Goal: Information Seeking & Learning: Check status

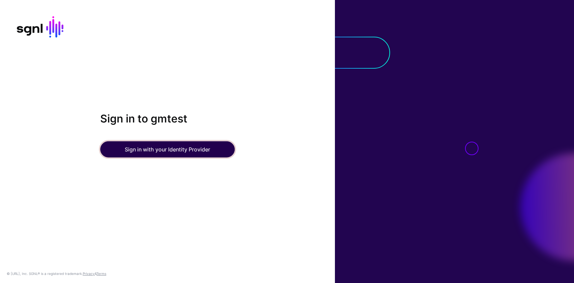
click at [161, 149] on button "Sign in with your Identity Provider" at bounding box center [167, 149] width 135 height 16
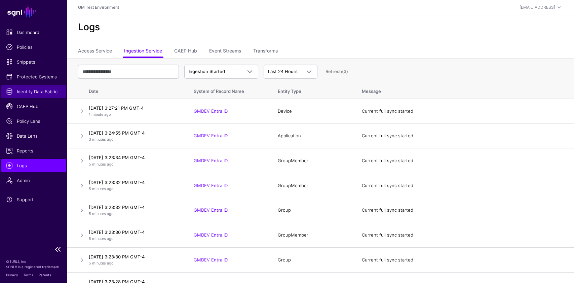
click at [38, 90] on span "Identity Data Fabric" at bounding box center [33, 91] width 55 height 7
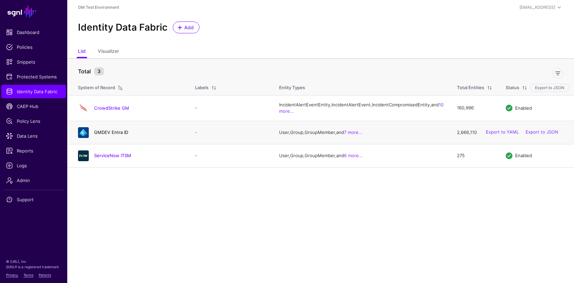
click at [99, 135] on link "GMDEV Entra ID" at bounding box center [111, 132] width 34 height 5
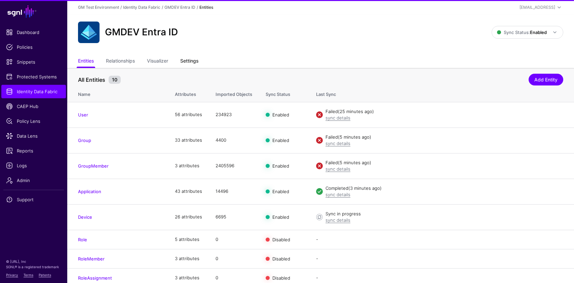
click at [188, 63] on link "Settings" at bounding box center [189, 61] width 18 height 13
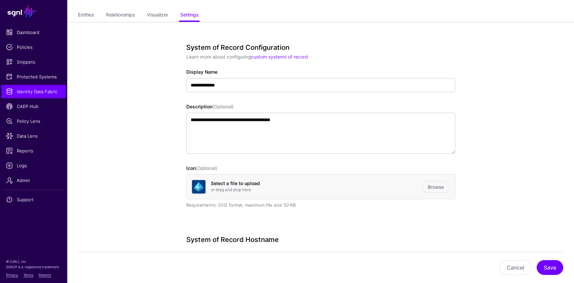
scroll to position [20, 0]
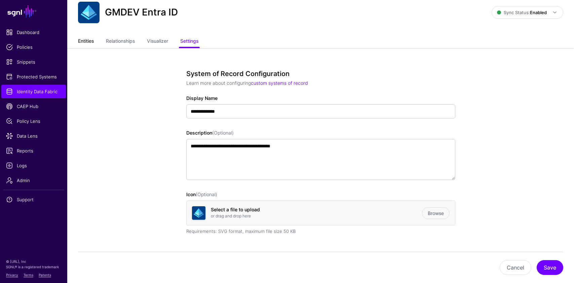
click at [86, 41] on link "Entities" at bounding box center [86, 41] width 16 height 13
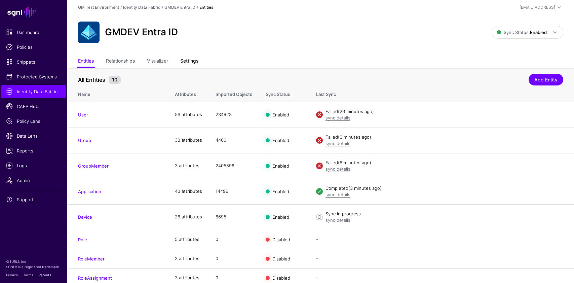
click at [190, 57] on link "Settings" at bounding box center [189, 61] width 18 height 13
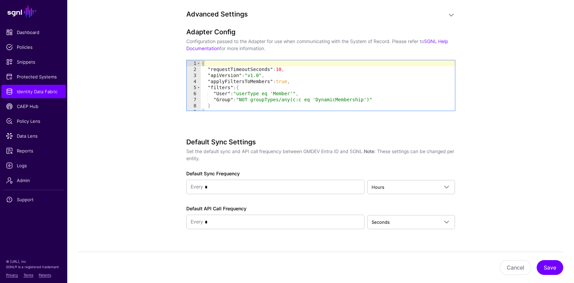
scroll to position [694, 0]
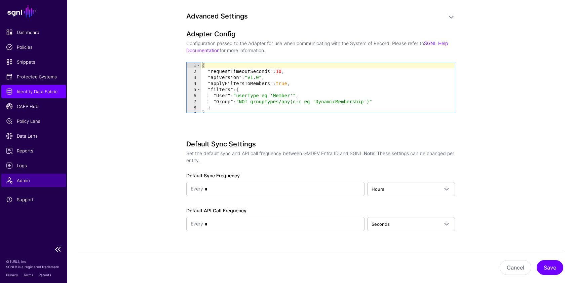
click at [28, 177] on span "Admin" at bounding box center [33, 180] width 55 height 7
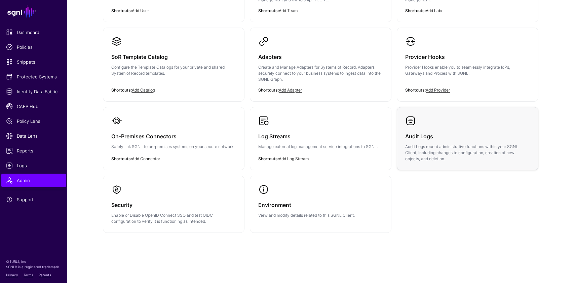
click at [425, 144] on p "Audit Logs record administrative functions within your SGNL Client, including c…" at bounding box center [468, 153] width 125 height 18
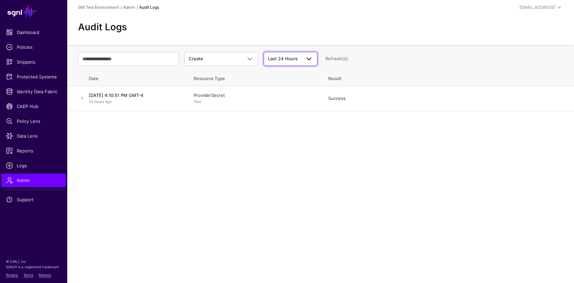
click at [281, 60] on span "Last 24 Hours" at bounding box center [283, 58] width 30 height 5
click at [280, 83] on span "Last 7 Days" at bounding box center [281, 84] width 24 height 5
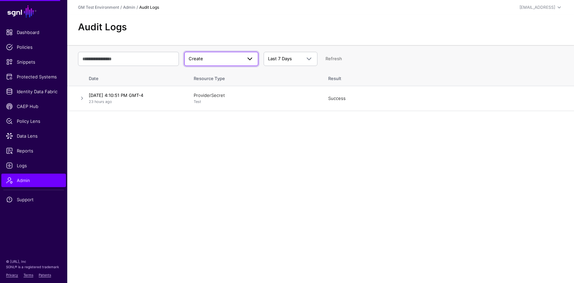
click at [249, 56] on span at bounding box center [250, 59] width 8 height 8
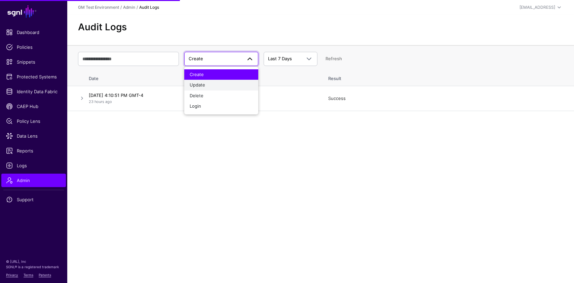
click at [231, 83] on div "Update" at bounding box center [221, 85] width 63 height 7
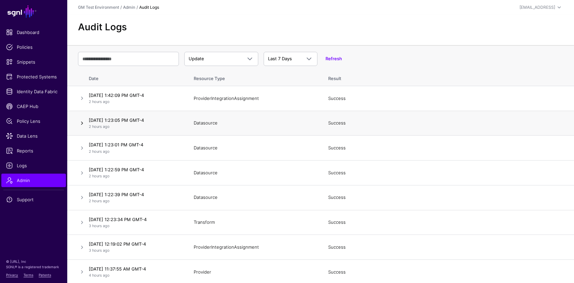
click at [82, 123] on link at bounding box center [82, 123] width 8 height 8
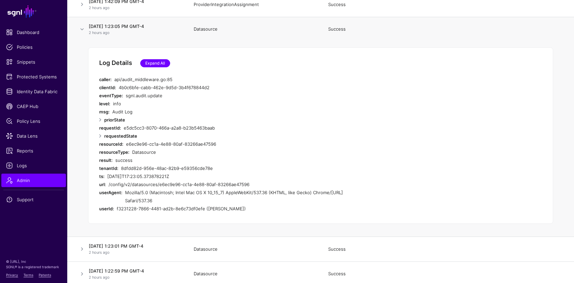
scroll to position [93, 0]
click at [102, 138] on link at bounding box center [100, 137] width 8 height 8
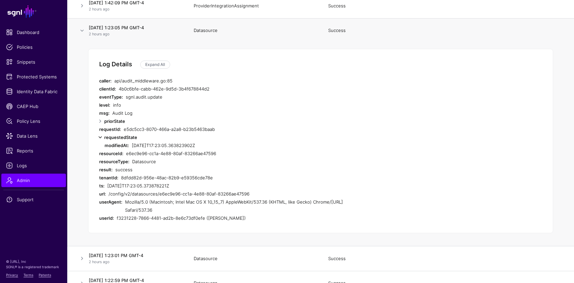
click at [102, 138] on link at bounding box center [100, 137] width 8 height 8
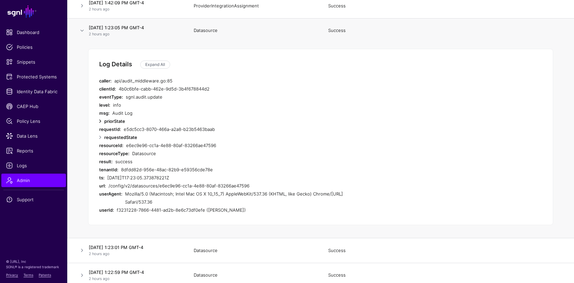
click at [101, 124] on link at bounding box center [100, 121] width 8 height 8
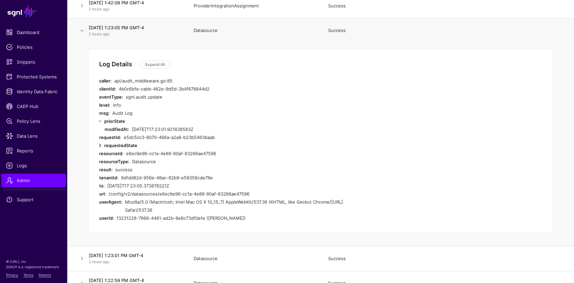
click at [98, 146] on link at bounding box center [100, 145] width 8 height 8
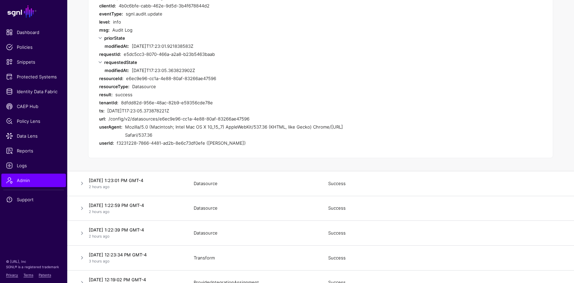
scroll to position [178, 0]
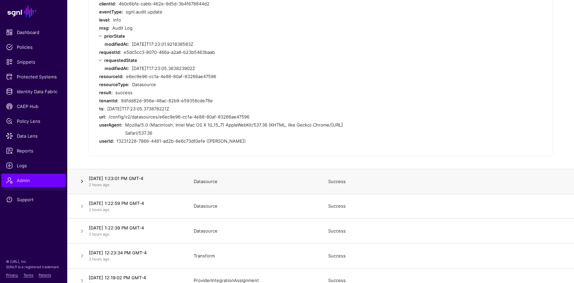
click at [78, 184] on link at bounding box center [82, 181] width 8 height 8
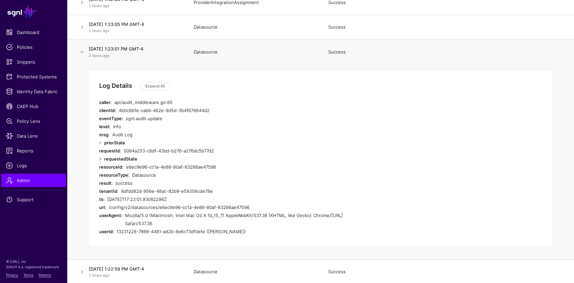
scroll to position [94, 0]
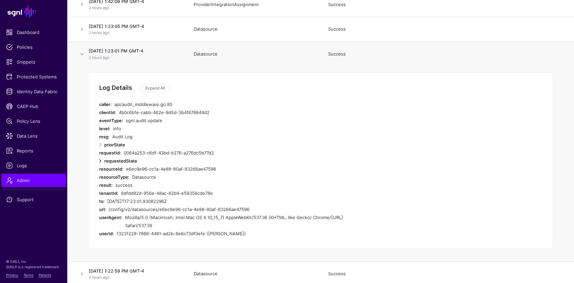
click at [101, 159] on link at bounding box center [100, 161] width 8 height 8
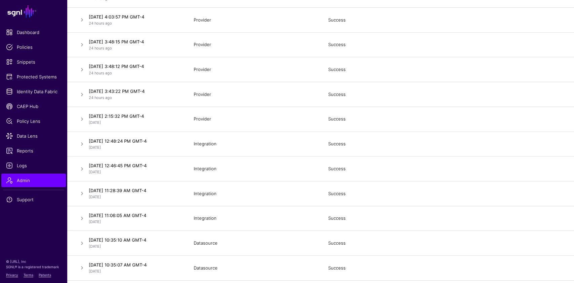
scroll to position [563, 0]
click at [84, 69] on link at bounding box center [82, 69] width 8 height 8
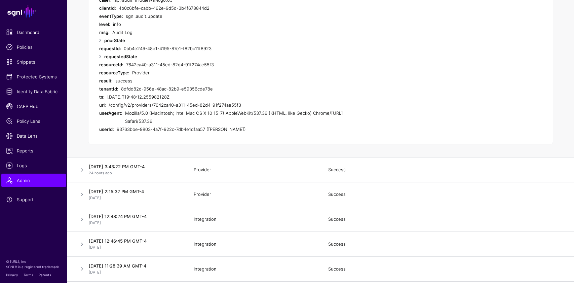
scroll to position [455, 0]
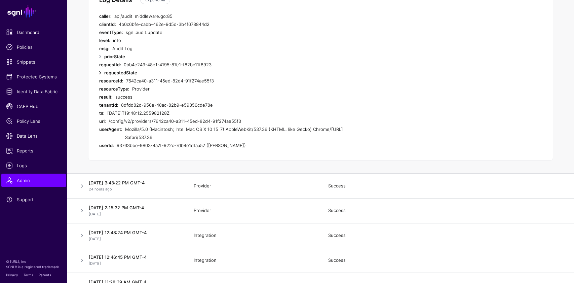
click at [100, 69] on link at bounding box center [100, 73] width 8 height 8
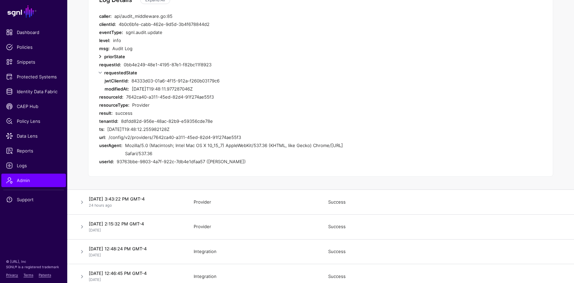
click at [101, 58] on link at bounding box center [100, 57] width 8 height 8
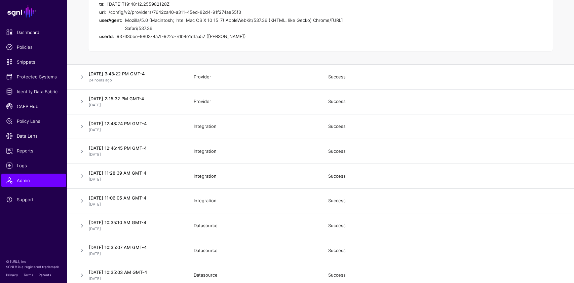
scroll to position [595, 0]
click at [85, 129] on link at bounding box center [82, 128] width 8 height 8
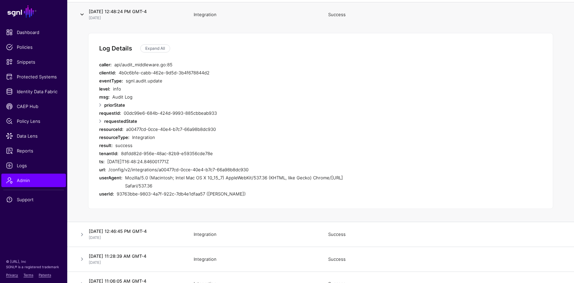
scroll to position [480, 0]
click at [100, 103] on link at bounding box center [100, 105] width 8 height 8
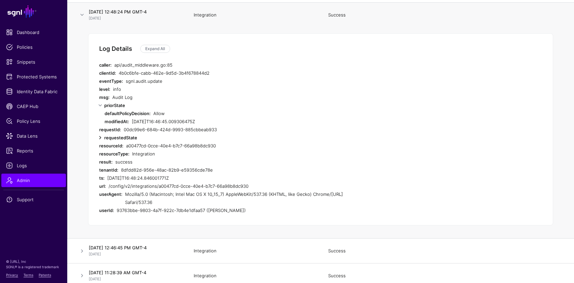
click at [101, 136] on link at bounding box center [100, 138] width 8 height 8
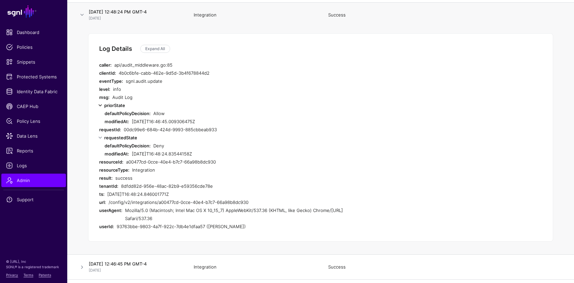
click at [102, 106] on link at bounding box center [100, 105] width 8 height 8
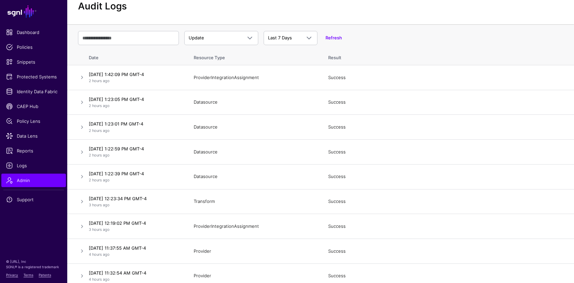
scroll to position [20, 0]
click at [83, 105] on link at bounding box center [82, 103] width 8 height 8
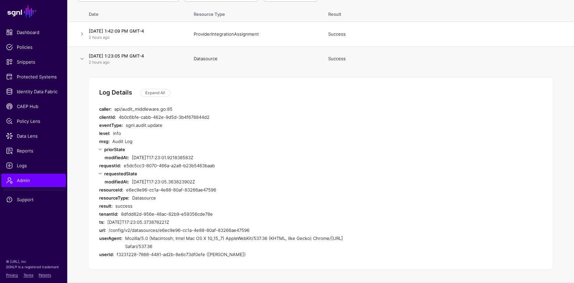
scroll to position [0, 0]
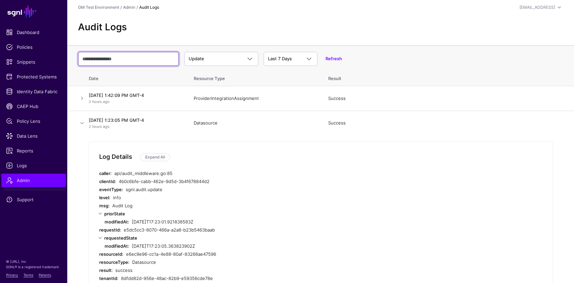
click at [125, 59] on input "text" at bounding box center [128, 59] width 101 height 14
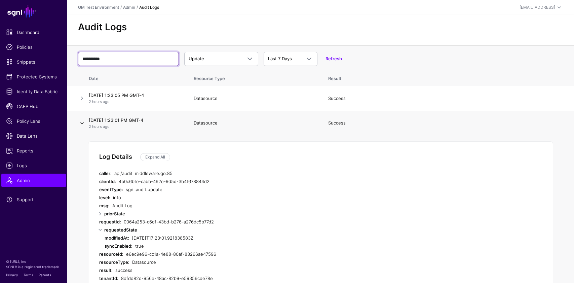
type input "**********"
click at [82, 122] on link at bounding box center [82, 123] width 8 height 8
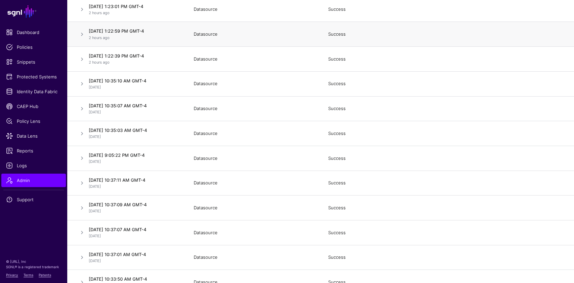
scroll to position [118, 0]
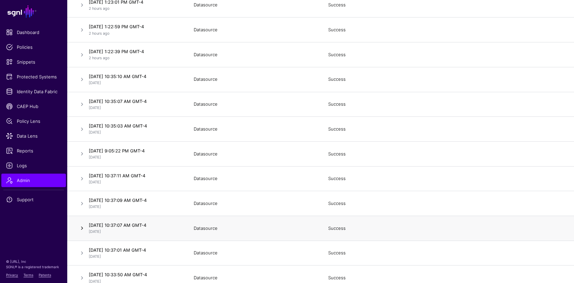
click at [83, 229] on link at bounding box center [82, 228] width 8 height 8
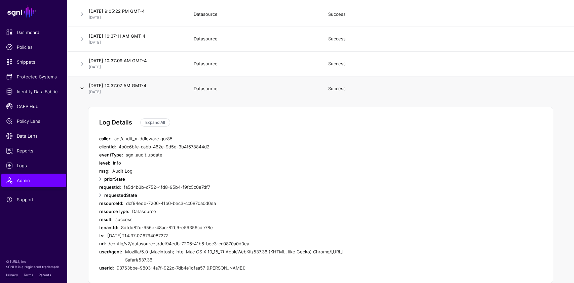
scroll to position [279, 0]
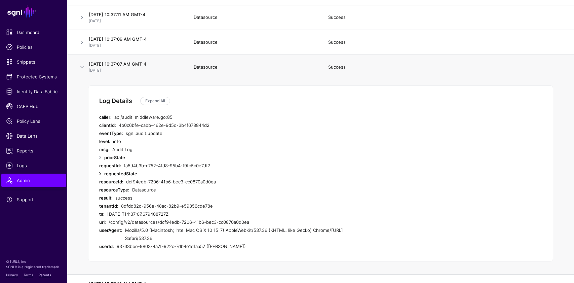
click at [100, 173] on link at bounding box center [100, 174] width 8 height 8
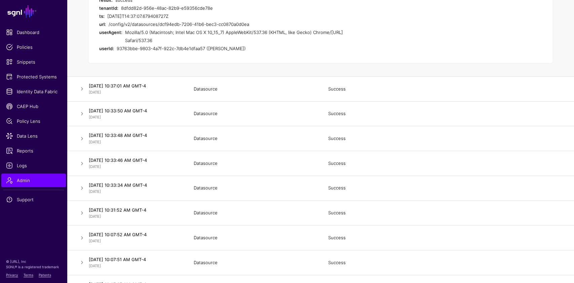
scroll to position [494, 0]
click at [83, 88] on link at bounding box center [82, 88] width 8 height 8
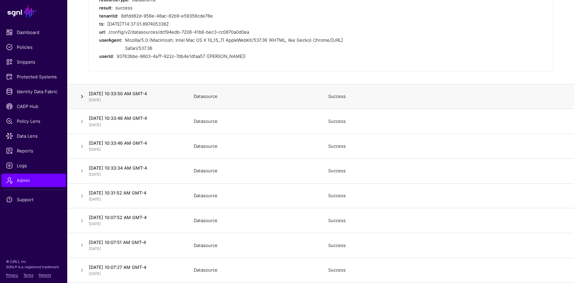
click at [84, 96] on link at bounding box center [82, 97] width 8 height 8
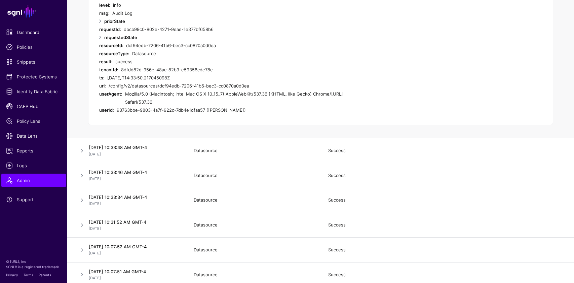
scroll to position [463, 0]
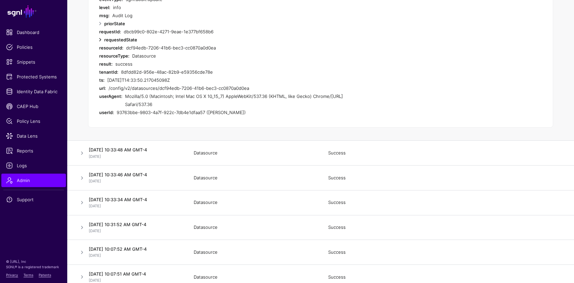
click at [99, 40] on link at bounding box center [100, 40] width 8 height 8
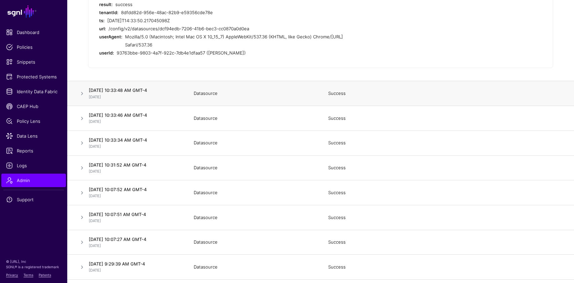
scroll to position [576, 0]
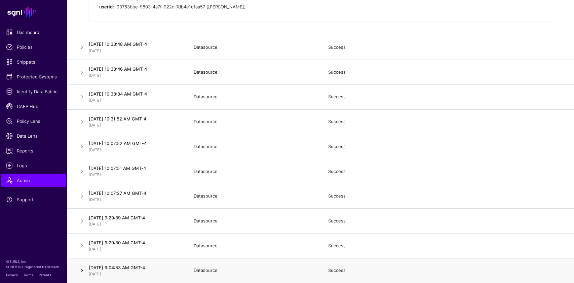
click at [82, 269] on link at bounding box center [82, 271] width 8 height 8
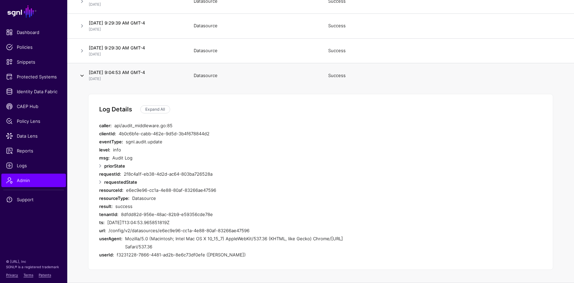
scroll to position [568, 0]
click at [102, 182] on link at bounding box center [100, 182] width 8 height 8
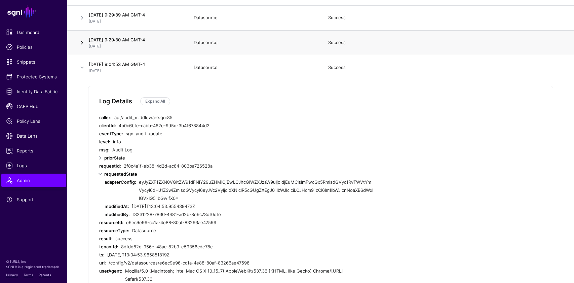
click at [84, 44] on link at bounding box center [82, 43] width 8 height 8
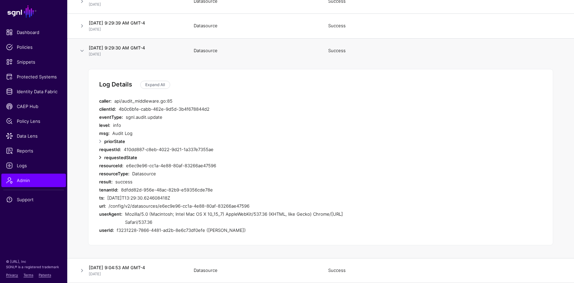
click at [100, 159] on link at bounding box center [100, 157] width 8 height 8
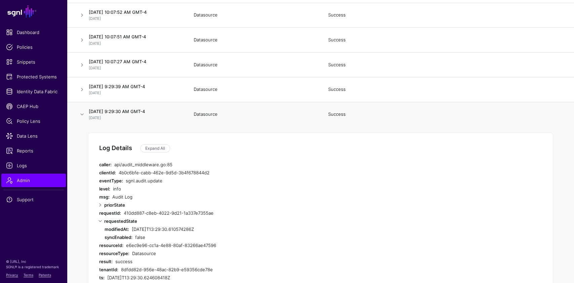
scroll to position [495, 0]
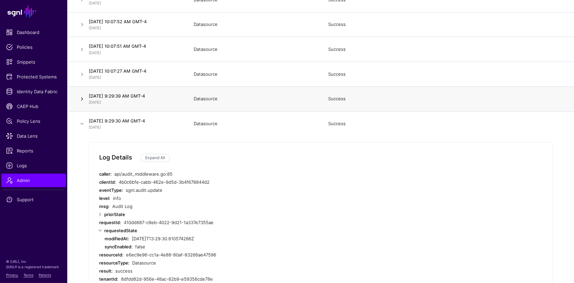
click at [83, 98] on link at bounding box center [82, 99] width 8 height 8
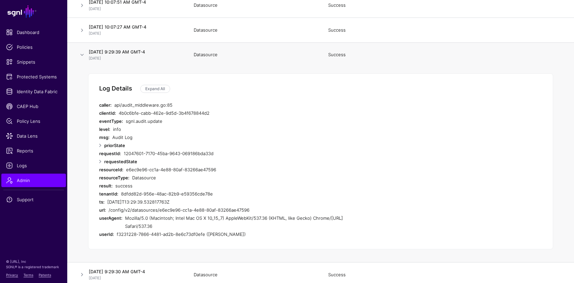
scroll to position [543, 0]
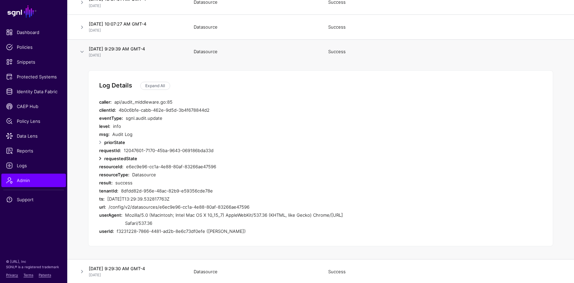
click at [101, 157] on link at bounding box center [100, 158] width 8 height 8
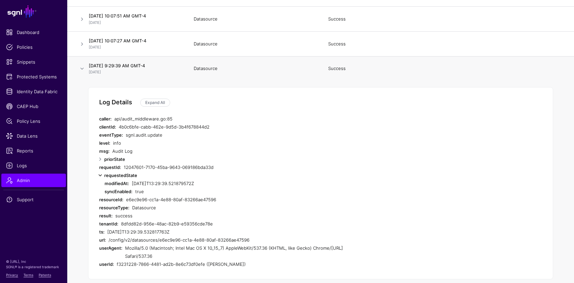
scroll to position [525, 0]
click at [81, 43] on link at bounding box center [82, 45] width 8 height 8
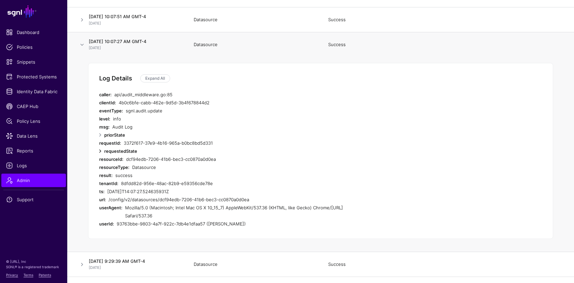
click at [102, 150] on link at bounding box center [100, 151] width 8 height 8
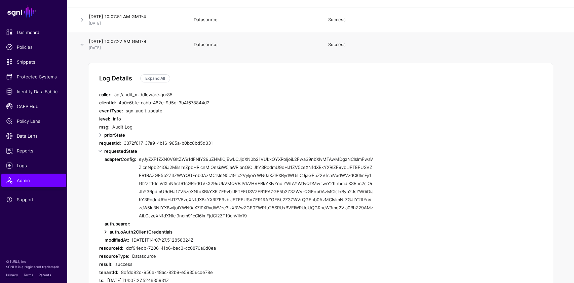
click at [104, 232] on link at bounding box center [106, 232] width 8 height 8
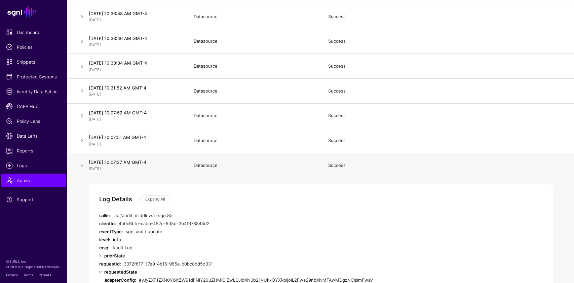
scroll to position [398, 0]
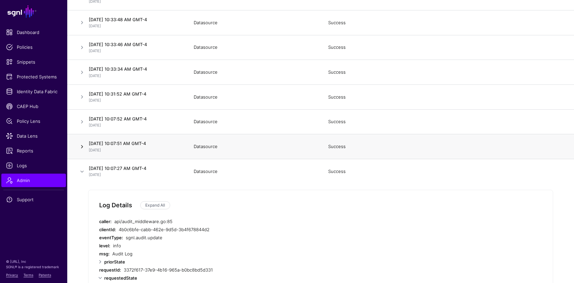
click at [84, 146] on link at bounding box center [82, 147] width 8 height 8
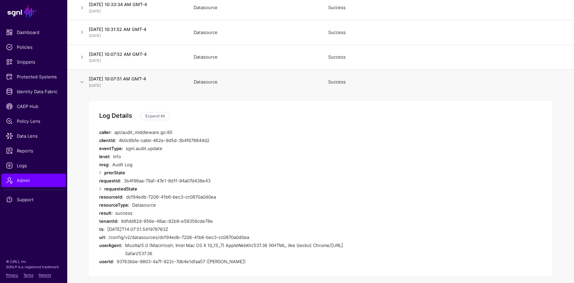
scroll to position [465, 0]
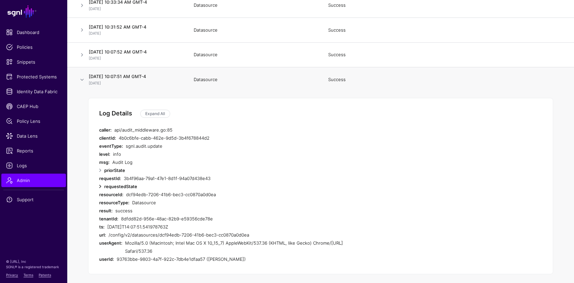
click at [98, 187] on link at bounding box center [100, 186] width 8 height 8
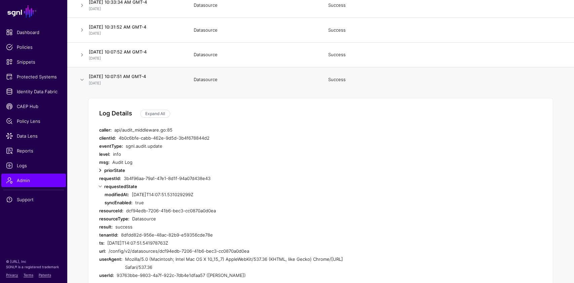
click at [100, 169] on link at bounding box center [100, 170] width 8 height 8
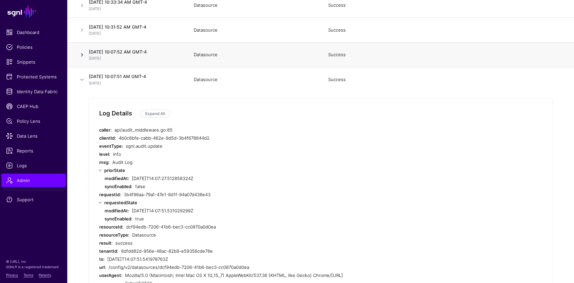
click at [85, 55] on link at bounding box center [82, 55] width 8 height 8
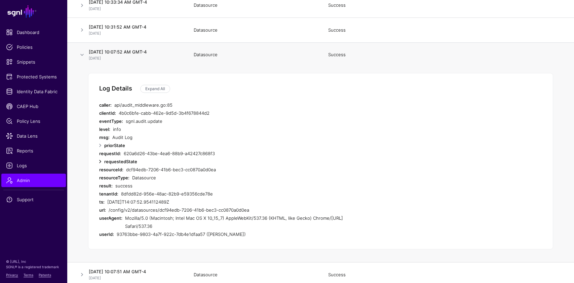
click at [100, 162] on link at bounding box center [100, 162] width 8 height 8
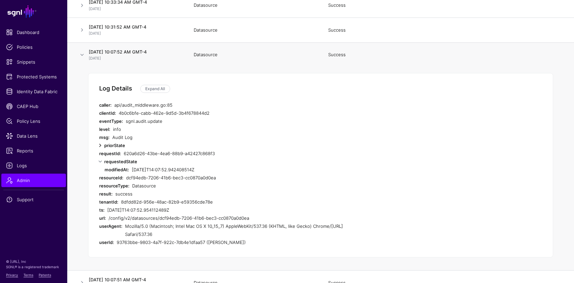
click at [101, 147] on link at bounding box center [100, 145] width 8 height 8
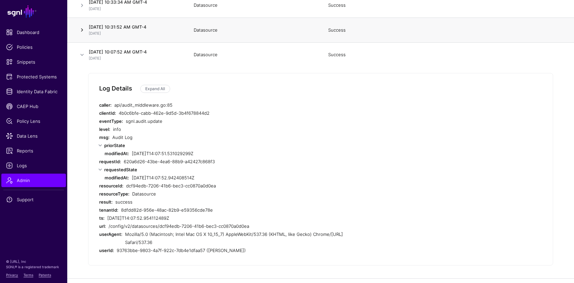
click at [82, 30] on link at bounding box center [82, 30] width 8 height 8
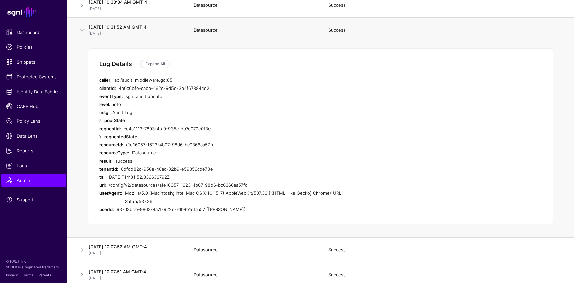
click at [100, 137] on link at bounding box center [100, 137] width 8 height 8
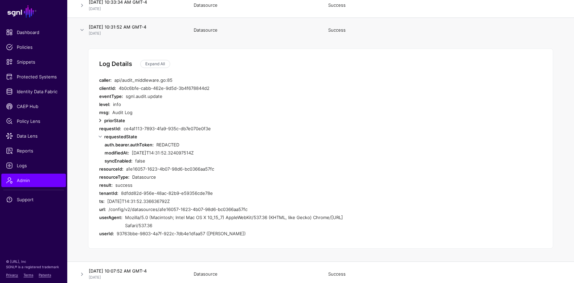
click at [102, 120] on link at bounding box center [100, 120] width 8 height 8
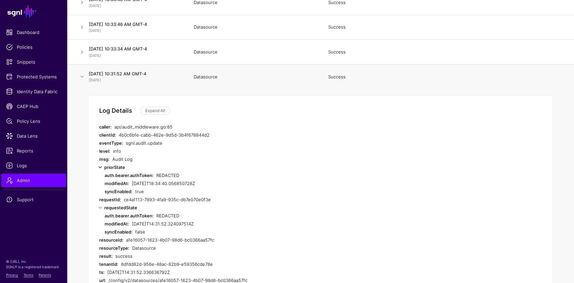
scroll to position [418, 0]
click at [83, 51] on link at bounding box center [82, 53] width 8 height 8
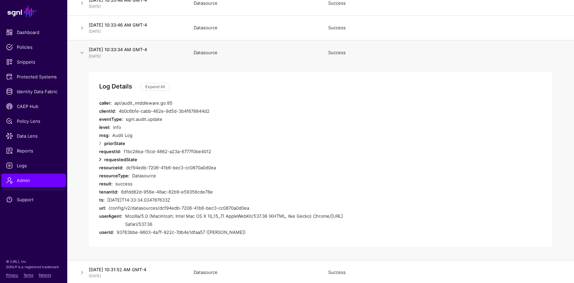
click at [103, 158] on link at bounding box center [100, 159] width 8 height 8
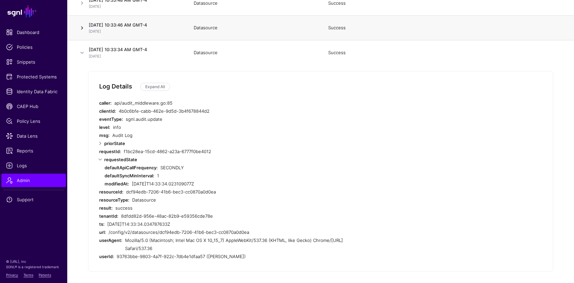
click at [83, 30] on link at bounding box center [82, 28] width 8 height 8
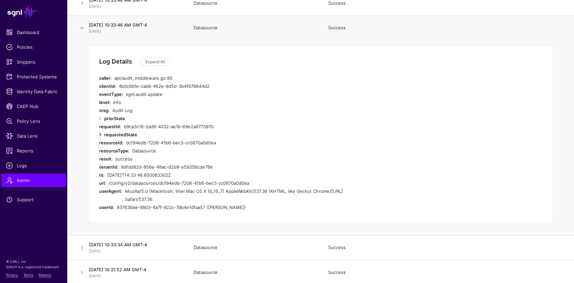
click at [102, 135] on link at bounding box center [100, 135] width 8 height 8
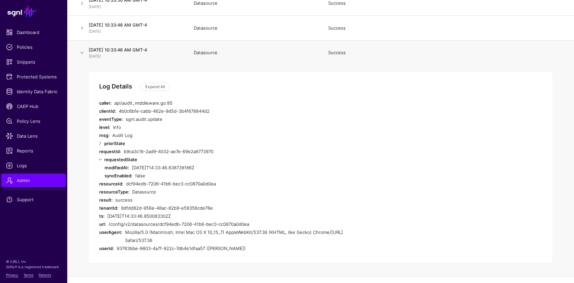
scroll to position [383, 0]
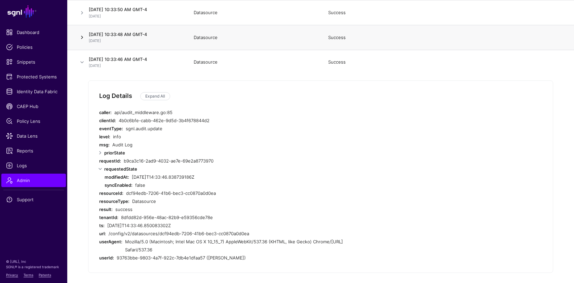
click at [84, 36] on link at bounding box center [82, 37] width 8 height 8
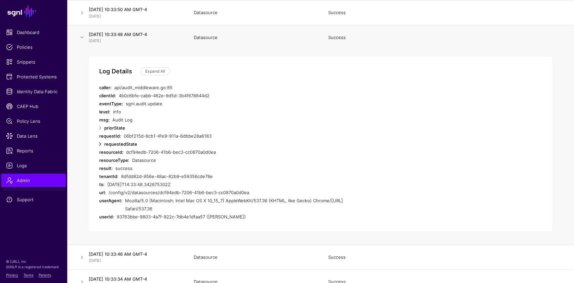
click at [101, 144] on link at bounding box center [100, 144] width 8 height 8
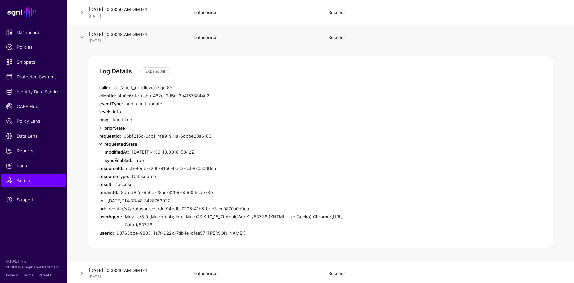
click at [100, 144] on link at bounding box center [100, 144] width 8 height 8
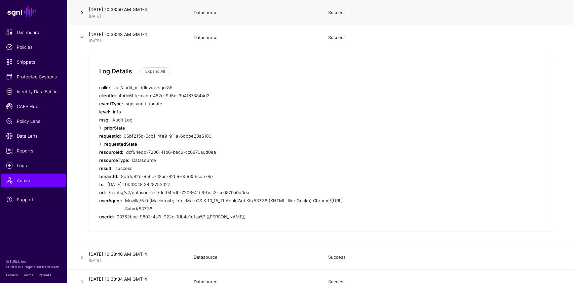
click at [81, 10] on link at bounding box center [82, 13] width 8 height 8
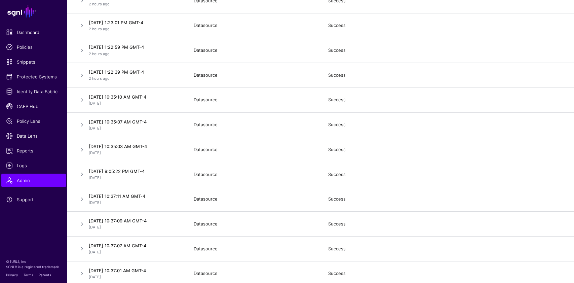
scroll to position [97, 0]
